Goal: Task Accomplishment & Management: Use online tool/utility

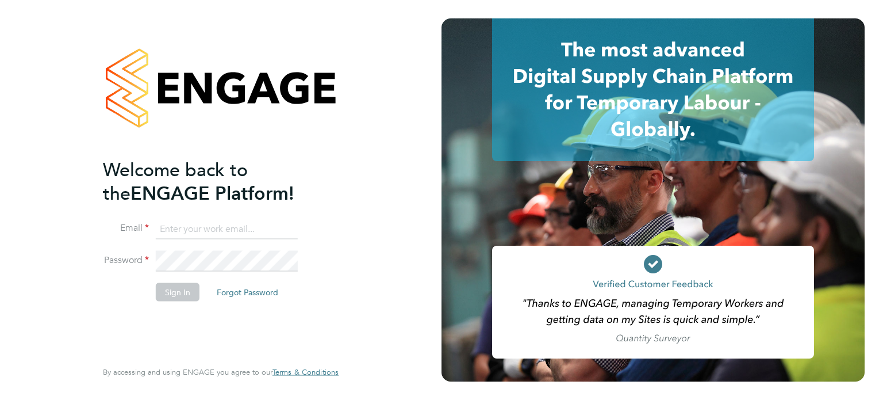
click at [189, 229] on input at bounding box center [227, 228] width 142 height 21
type input "[EMAIL_ADDRESS][DOMAIN_NAME]"
